Goal: Transaction & Acquisition: Book appointment/travel/reservation

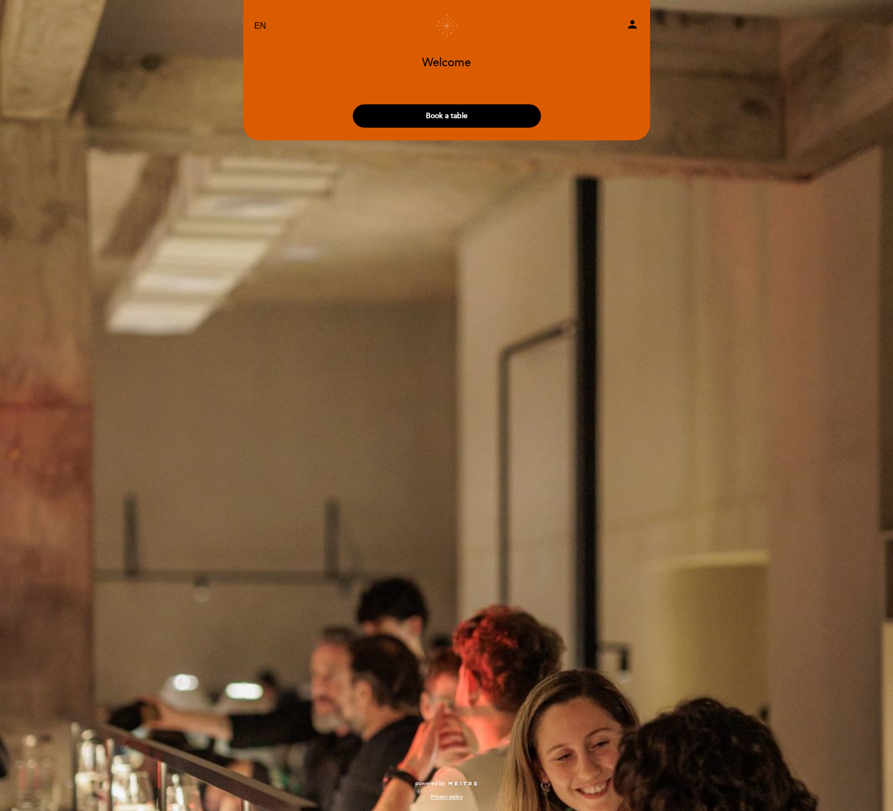
click at [262, 26] on select "EN ES PT" at bounding box center [260, 26] width 12 height 12
click at [507, 238] on div "EN ES PT Ultramarinos person Welcome Welcome, Change user Book a table Select t…" at bounding box center [446, 405] width 893 height 811
click at [816, 113] on div "EN ES PT Ultramarinos person Welcome Welcome, Change user Book a table Select t…" at bounding box center [446, 405] width 893 height 811
click at [447, 120] on button "Book a table" at bounding box center [447, 115] width 188 height 23
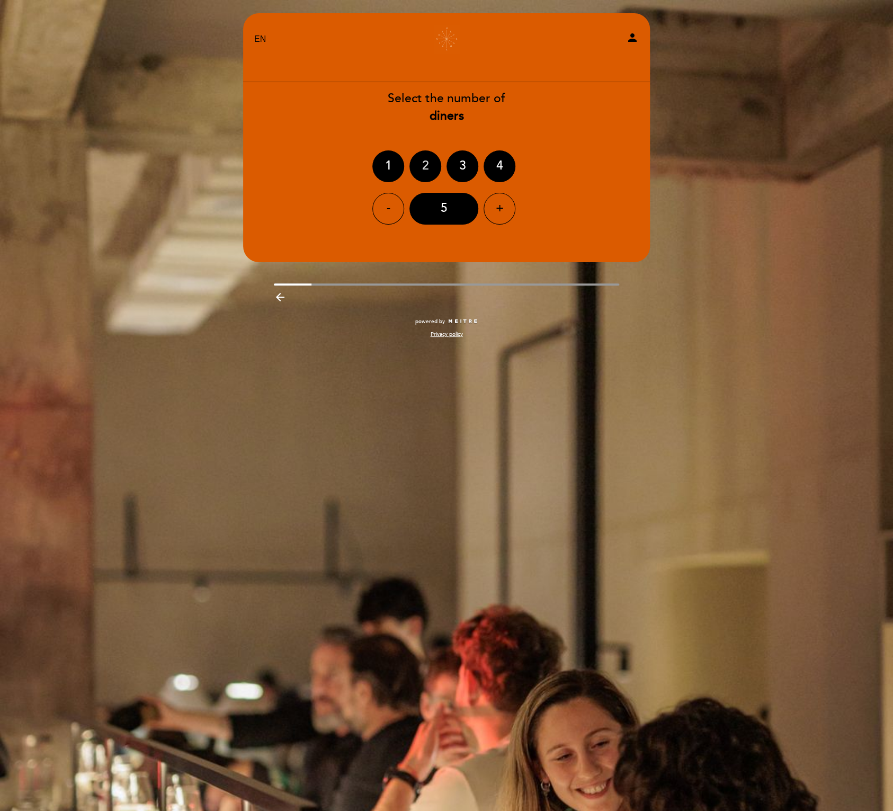
click at [429, 171] on div "2" at bounding box center [426, 167] width 32 height 32
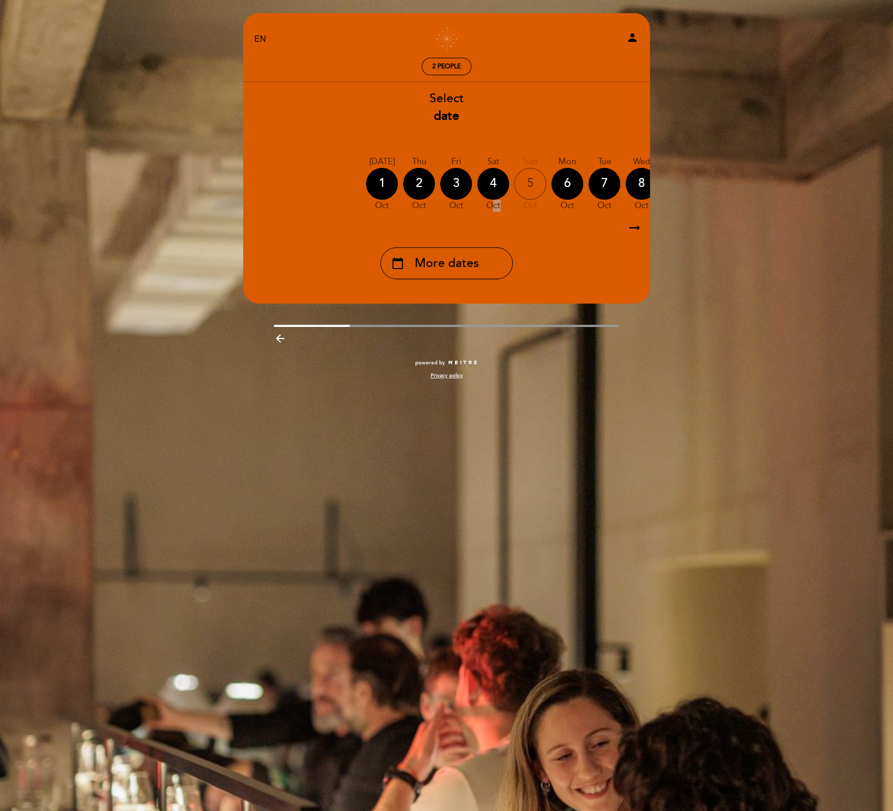
drag, startPoint x: 493, startPoint y: 216, endPoint x: 501, endPoint y: 217, distance: 8.5
click at [501, 217] on div "[DATE] [DATE] [DATE] [DATE] [DATE] [DATE] [DATE] [DATE] [DATE] Thu Oct Fri" at bounding box center [447, 184] width 408 height 67
click at [633, 228] on icon "arrow_right_alt" at bounding box center [635, 228] width 16 height 23
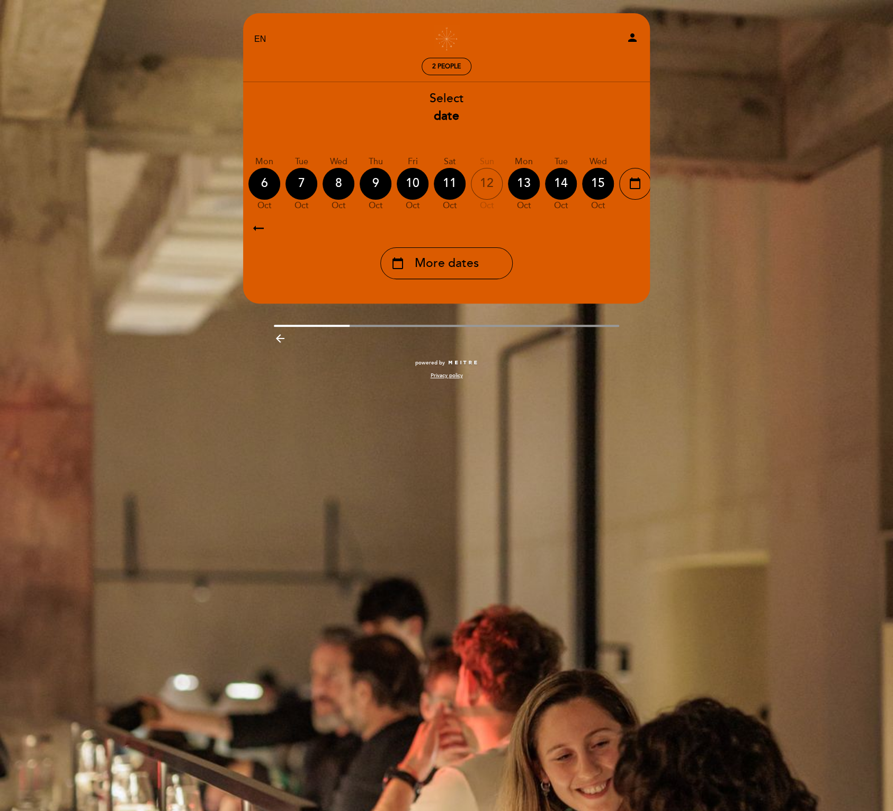
scroll to position [0, 309]
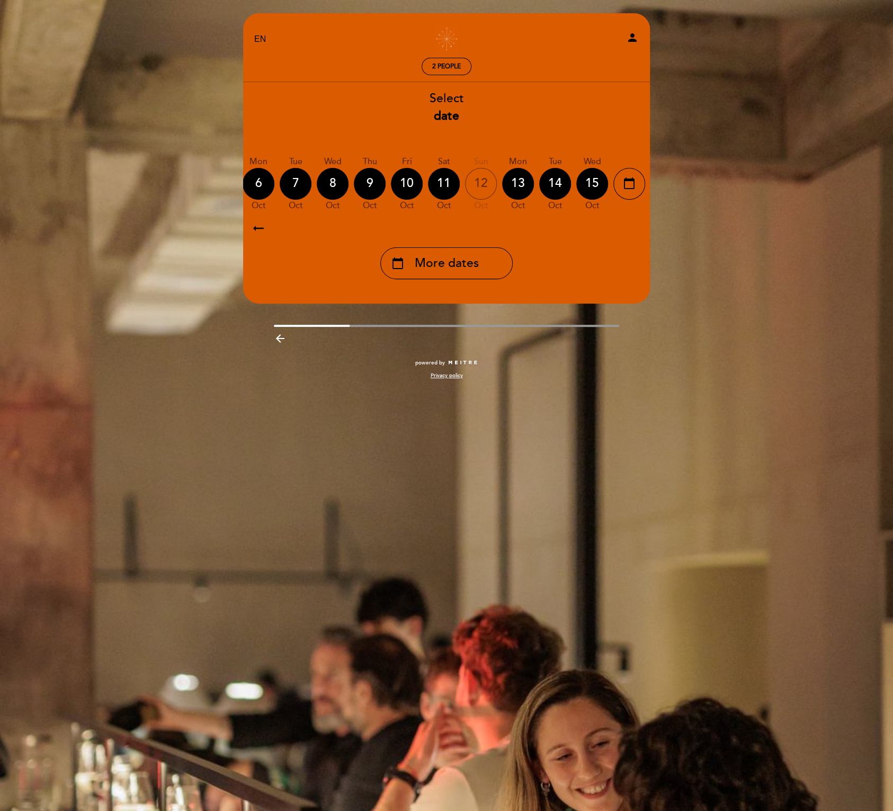
click at [633, 228] on icon "arrow_right_alt" at bounding box center [635, 228] width 16 height 23
click at [634, 184] on icon "calendar_today" at bounding box center [629, 183] width 13 height 18
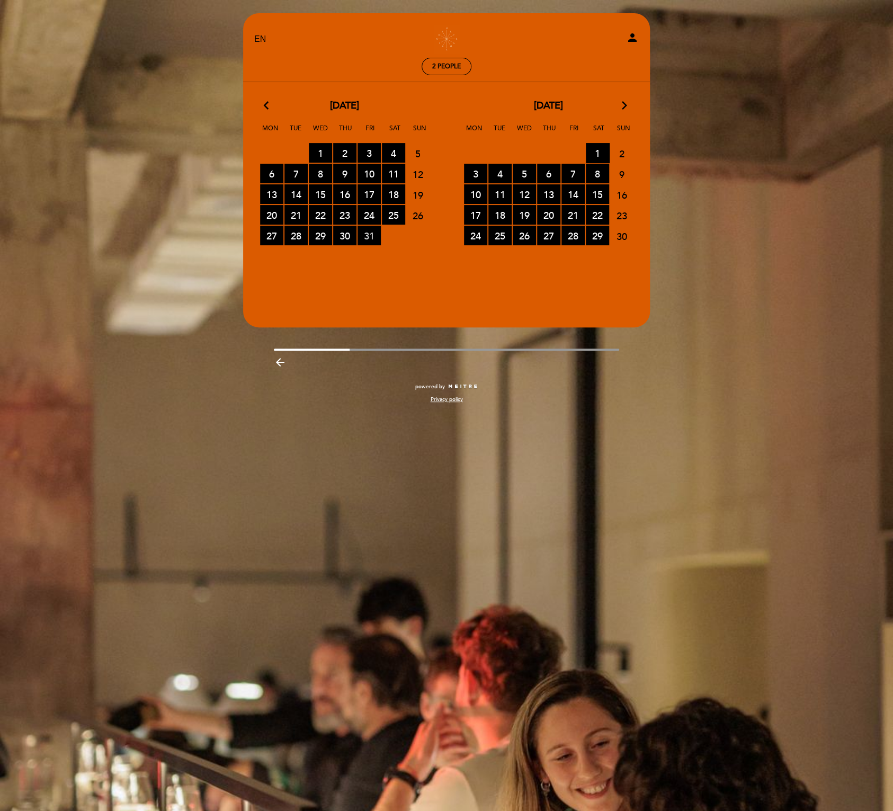
click at [371, 236] on span "31 RESERVATIONS AVAILABLE" at bounding box center [369, 236] width 23 height 20
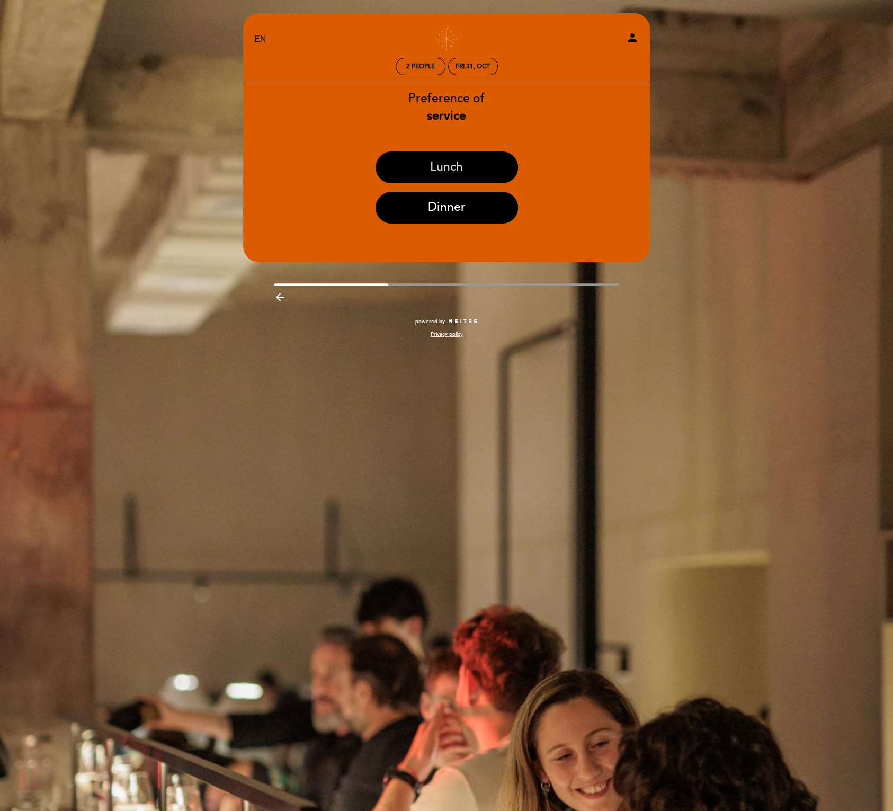
click at [439, 173] on button "Lunch" at bounding box center [447, 168] width 143 height 32
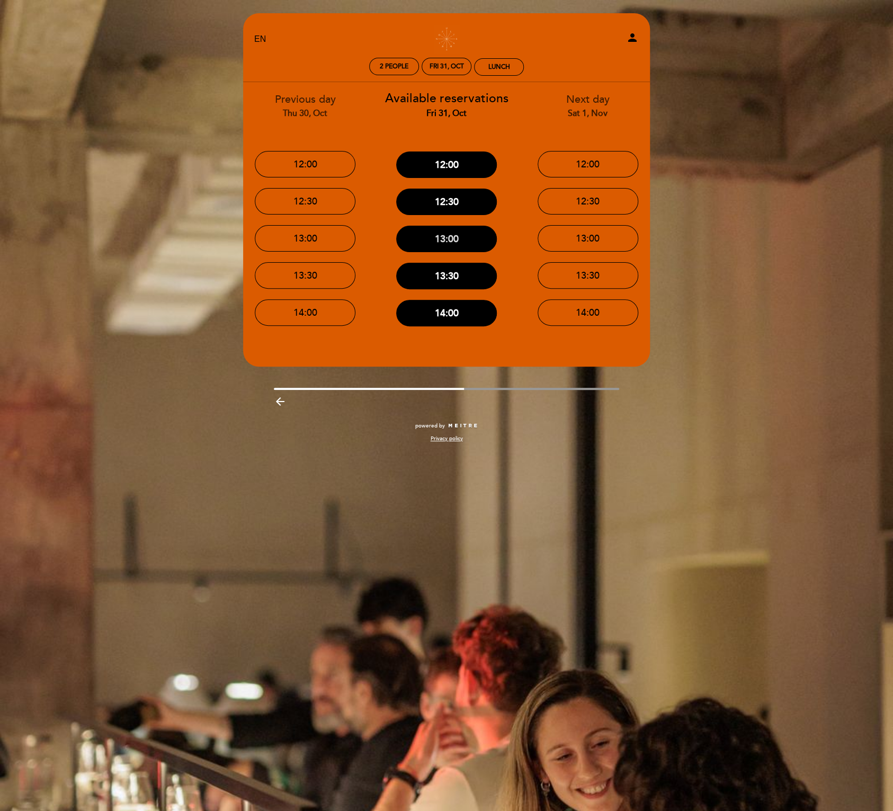
click at [452, 241] on button "13:00" at bounding box center [446, 239] width 101 height 26
